Goal: Task Accomplishment & Management: Manage account settings

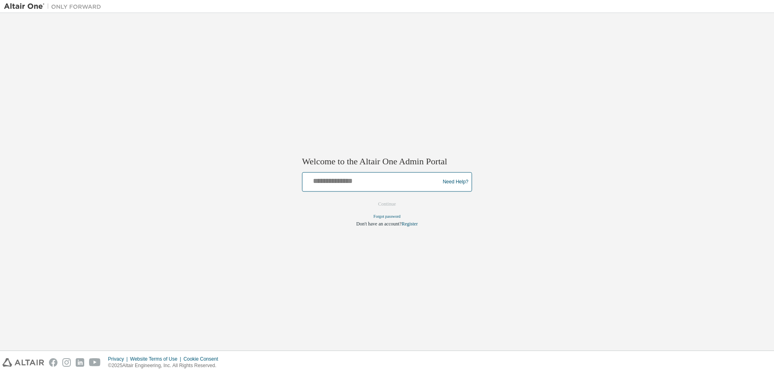
click at [334, 183] on input "text" at bounding box center [372, 180] width 133 height 12
type input "**********"
click at [386, 203] on button "Continue" at bounding box center [387, 204] width 35 height 12
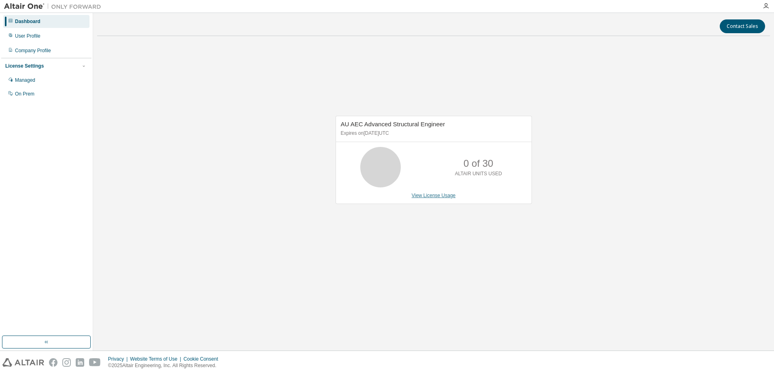
click at [429, 197] on link "View License Usage" at bounding box center [434, 196] width 44 height 6
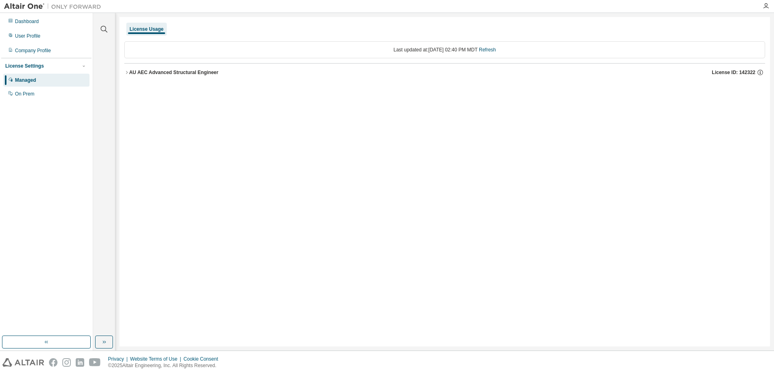
click at [184, 71] on div "AU AEC Advanced Structural Engineer" at bounding box center [173, 72] width 89 height 6
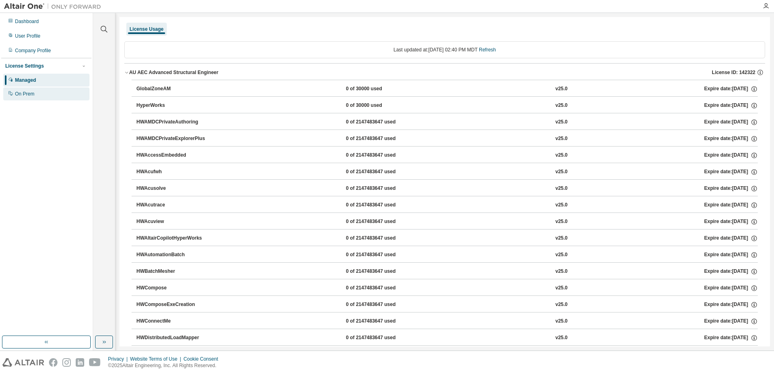
click at [35, 93] on div "On Prem" at bounding box center [46, 93] width 86 height 13
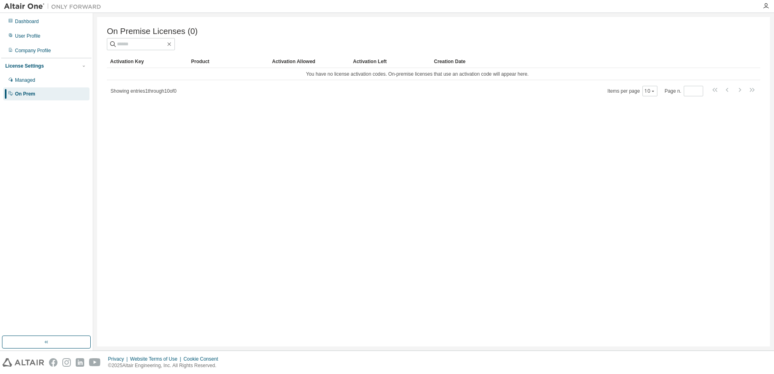
click at [203, 64] on div "Product" at bounding box center [228, 61] width 74 height 13
click at [136, 62] on div "Activation Key" at bounding box center [147, 61] width 74 height 13
click at [34, 81] on div "Managed" at bounding box center [25, 80] width 20 height 6
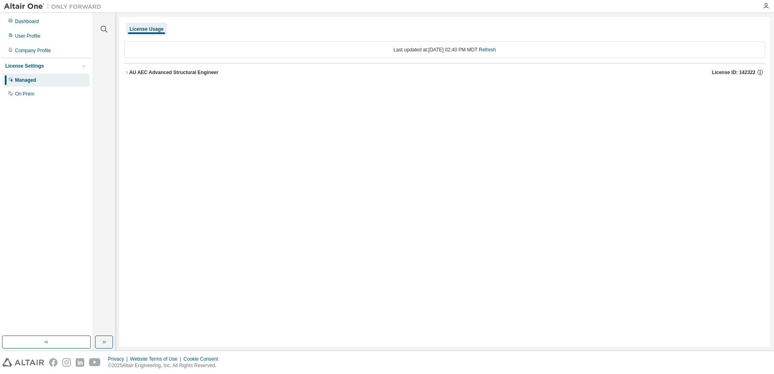
click at [152, 72] on div "AU AEC Advanced Structural Engineer" at bounding box center [173, 72] width 89 height 6
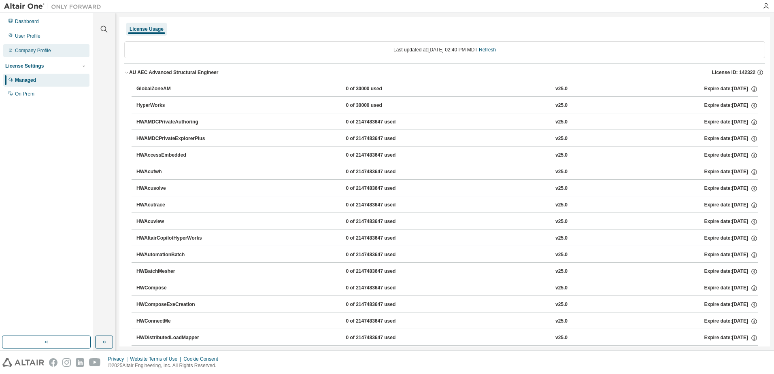
click at [42, 47] on div "Company Profile" at bounding box center [46, 50] width 86 height 13
